Goal: Transaction & Acquisition: Download file/media

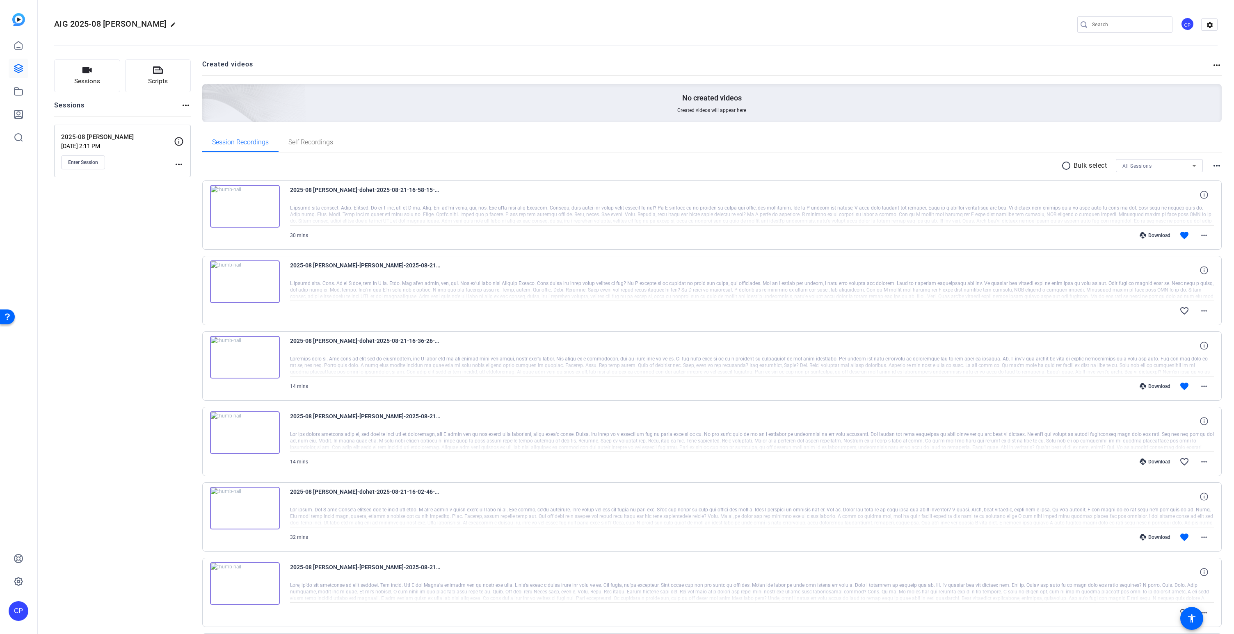
scroll to position [137, 0]
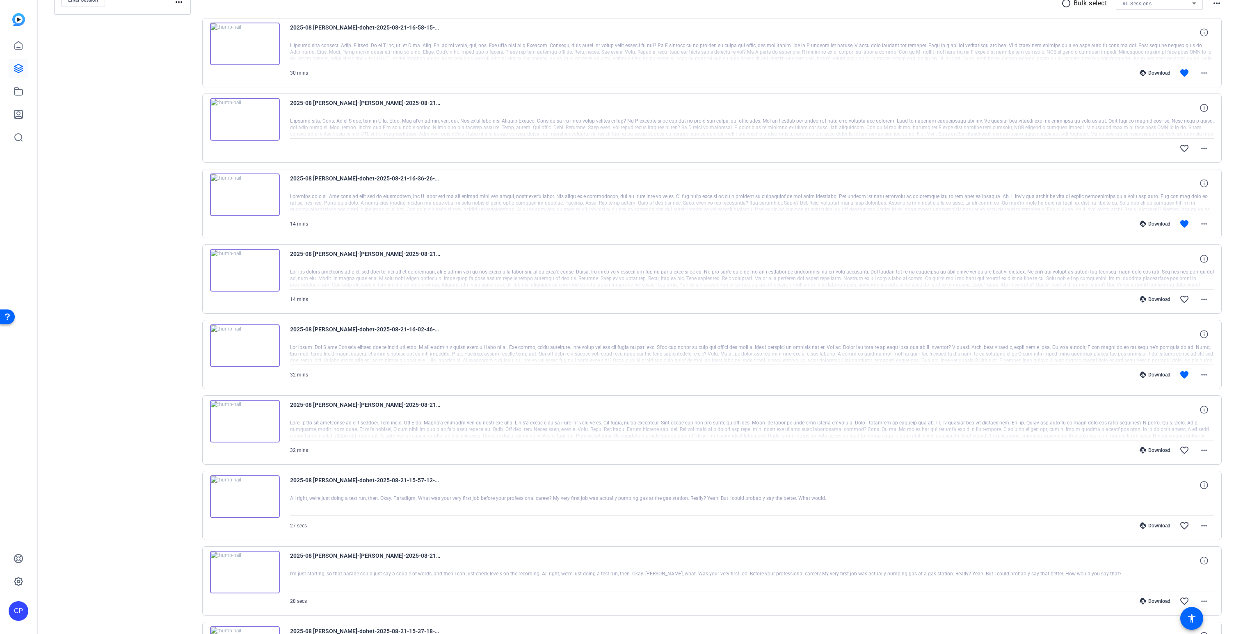
scroll to position [163, 0]
click at [1204, 449] on mat-icon "more_horiz" at bounding box center [1204, 450] width 10 height 10
click at [1196, 485] on span "Download MP4" at bounding box center [1182, 488] width 49 height 10
click at [1185, 450] on mat-icon "favorite_border" at bounding box center [1185, 450] width 10 height 10
click at [1184, 300] on mat-icon "favorite_border" at bounding box center [1185, 299] width 10 height 10
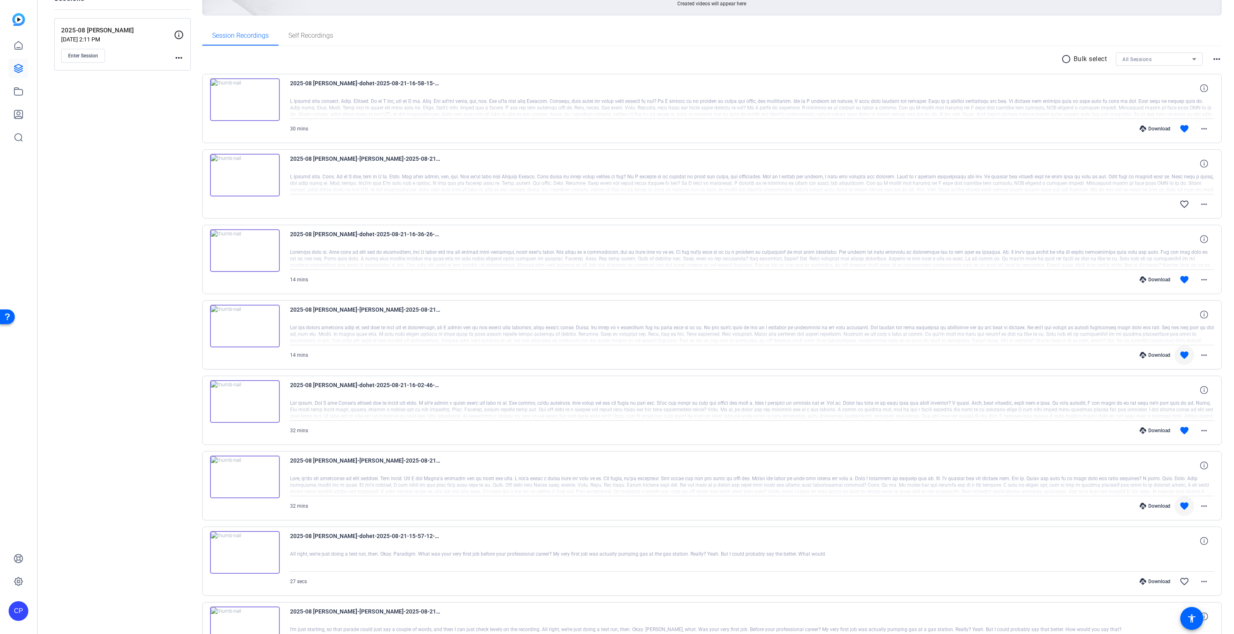
scroll to position [104, 0]
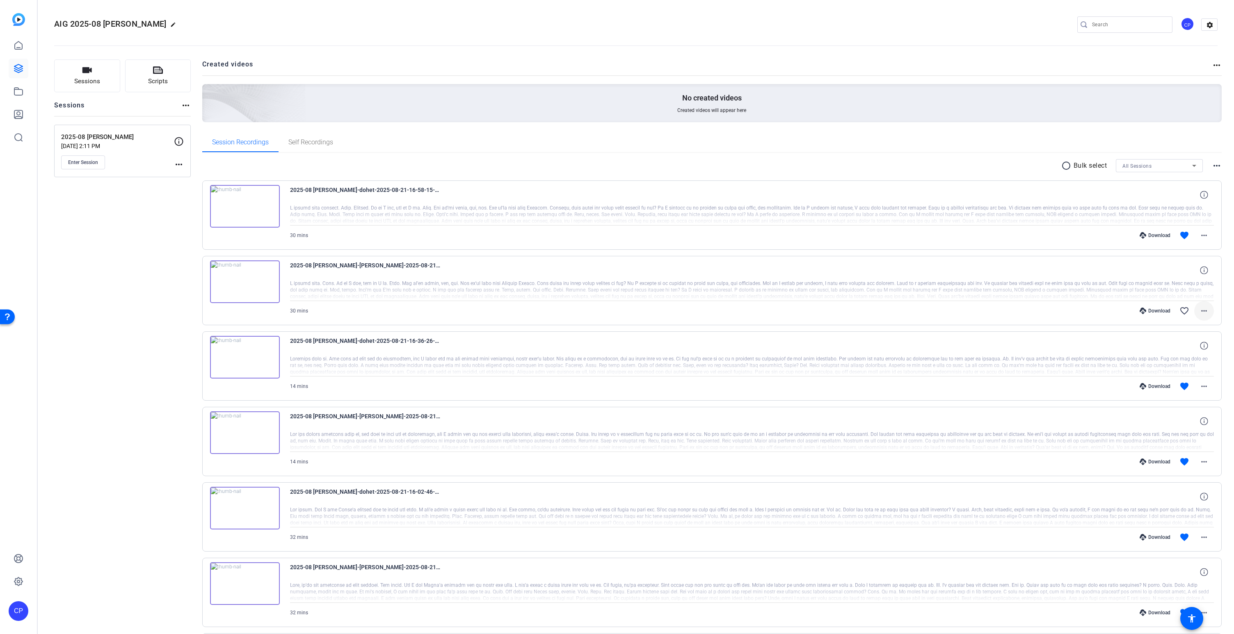
click at [1205, 311] on mat-icon "more_horiz" at bounding box center [1204, 311] width 10 height 10
click at [1168, 349] on span "Download MP4" at bounding box center [1182, 349] width 49 height 10
